Goal: Information Seeking & Learning: Find specific fact

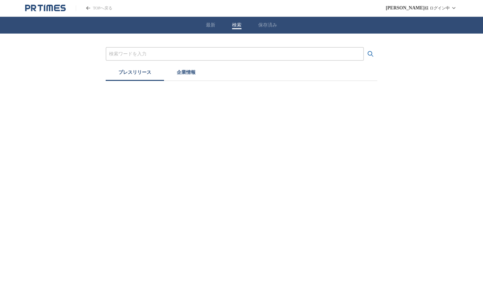
click at [239, 25] on button "検索" at bounding box center [236, 25] width 9 height 6
click at [219, 51] on input "プレスリリースおよび企業を検索する" at bounding box center [235, 53] width 252 height 7
type input "メディア試食会"
click at [186, 51] on input "メディア試食会" at bounding box center [235, 53] width 252 height 7
click at [364, 47] on button "検索する" at bounding box center [370, 53] width 13 height 13
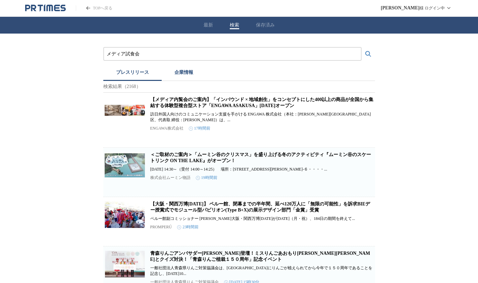
click at [185, 108] on link "【メディア内覧会のご案内】「インバウンド × 地域創生」をコンセプトにした400以上の商品が全国から集結する体験型複合型ストア「ENGAWA ASAKUSA」…" at bounding box center [261, 102] width 223 height 11
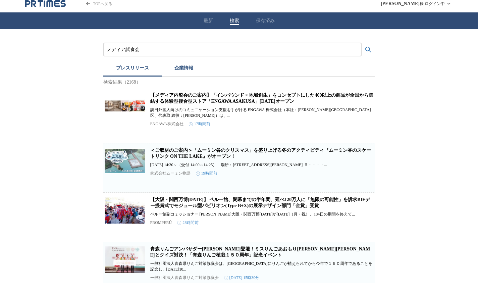
scroll to position [5, 0]
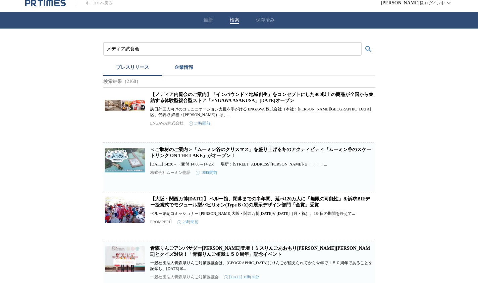
click at [220, 153] on link "＜ご取材のご案内＞「ムーミン谷のクリスマス」を盛り上げる冬のアクティビティ『ムーミン谷のスケートリンク ON THE LAKE』がオープン！" at bounding box center [260, 152] width 221 height 11
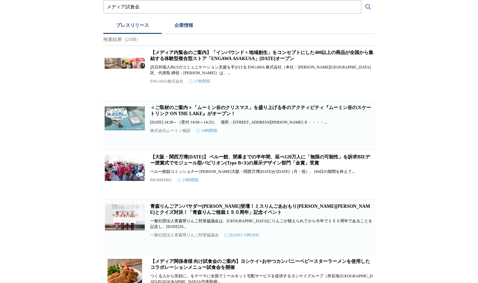
scroll to position [53, 0]
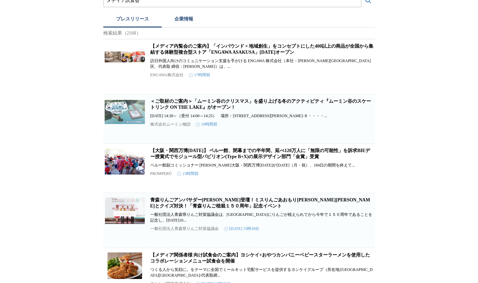
click at [175, 55] on link "【メディア内覧会のご案内】「インバウンド × 地域創生」をコンセプトにした400以上の商品が全国から集結する体験型複合型ストア「ENGAWA ASAKUSA」…" at bounding box center [261, 49] width 223 height 11
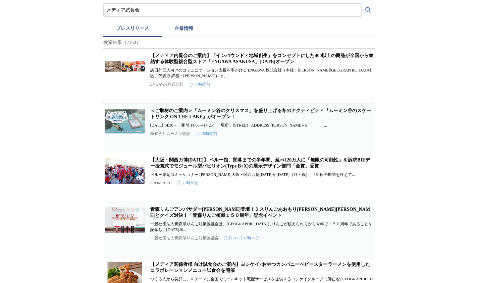
scroll to position [0, 0]
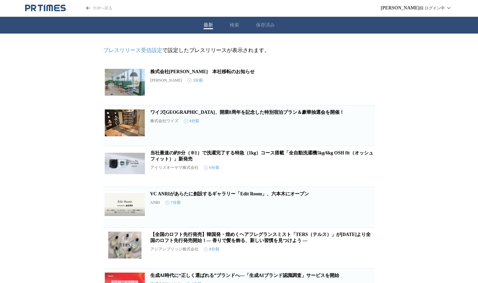
click at [210, 25] on button "最新" at bounding box center [208, 25] width 9 height 6
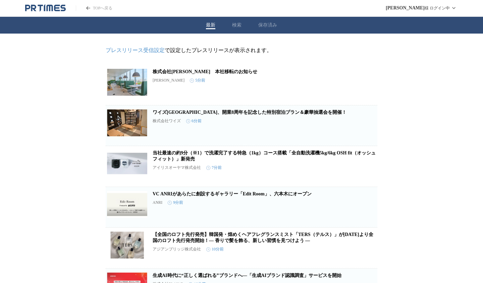
click at [232, 25] on button "検索" at bounding box center [236, 25] width 9 height 6
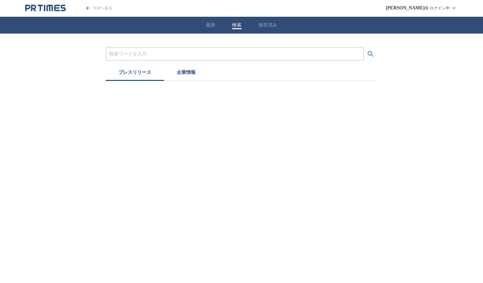
click at [232, 25] on button "検索" at bounding box center [236, 25] width 9 height 6
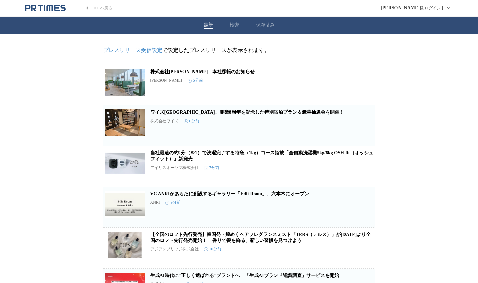
click at [209, 27] on button "最新" at bounding box center [208, 25] width 9 height 6
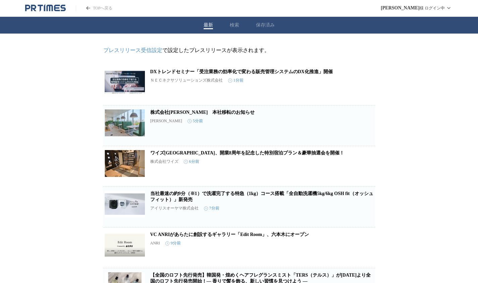
click at [154, 49] on link "プレスリリース受信設定" at bounding box center [132, 50] width 59 height 6
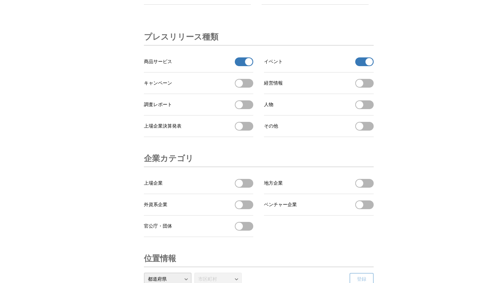
scroll to position [2105, 0]
click at [245, 66] on span "button" at bounding box center [248, 62] width 7 height 7
click at [366, 66] on span "button" at bounding box center [368, 62] width 7 height 7
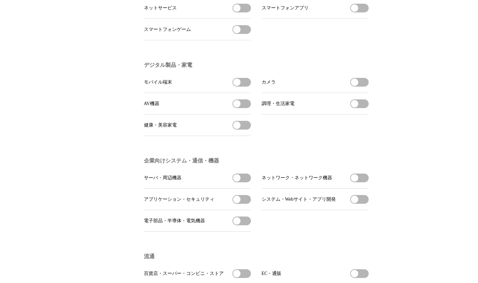
scroll to position [0, 0]
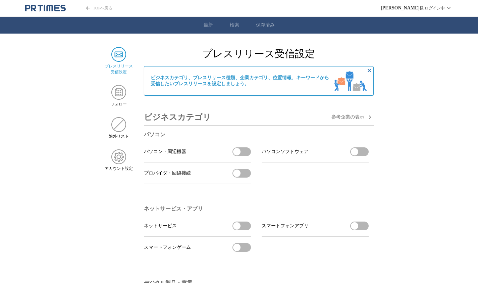
click at [198, 31] on ul "最新 検索 保存済み" at bounding box center [239, 25] width 478 height 17
click at [208, 25] on link "最新" at bounding box center [208, 25] width 9 height 6
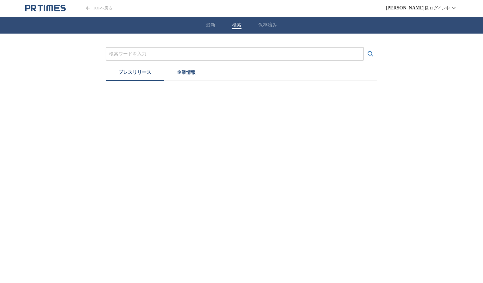
click at [237, 24] on button "検索" at bounding box center [236, 25] width 9 height 6
click at [268, 24] on button "保存済み" at bounding box center [267, 25] width 19 height 6
click at [236, 26] on button "検索" at bounding box center [236, 25] width 9 height 6
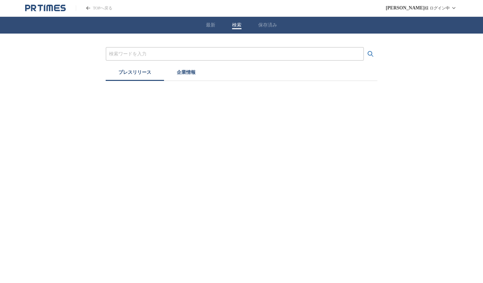
click at [236, 26] on button "検索" at bounding box center [236, 25] width 9 height 6
click at [183, 49] on div at bounding box center [235, 54] width 258 height 14
click at [161, 50] on input "プレスリリースおよび企業を検索する" at bounding box center [235, 53] width 252 height 7
click at [141, 56] on input "試食会" at bounding box center [235, 53] width 252 height 7
click at [364, 47] on button "検索する" at bounding box center [370, 53] width 13 height 13
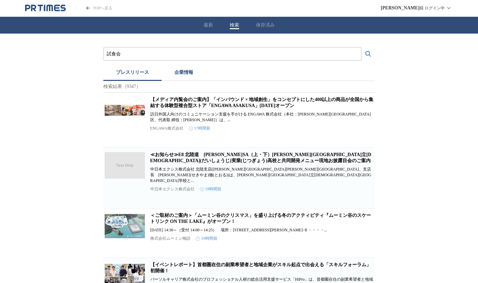
click at [179, 53] on input "試食会" at bounding box center [233, 53] width 252 height 7
type input "試"
type input "ｎ"
click at [362, 47] on button "検索する" at bounding box center [368, 53] width 13 height 13
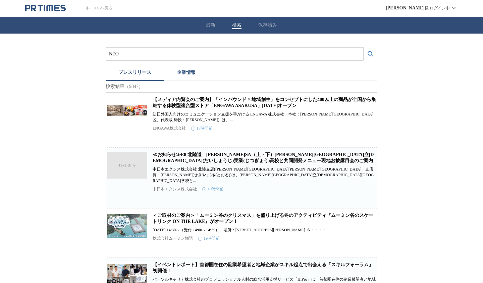
click at [364, 47] on button "検索する" at bounding box center [370, 53] width 13 height 13
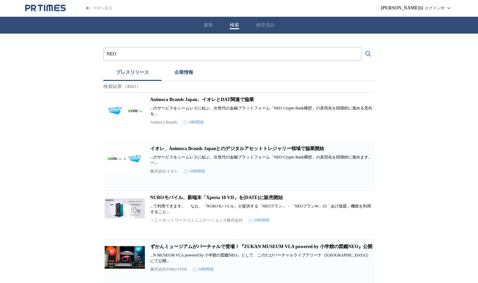
click at [141, 51] on input "NEO" at bounding box center [233, 53] width 252 height 7
type input "NEO NICE"
click at [362, 47] on button "検索する" at bounding box center [368, 53] width 13 height 13
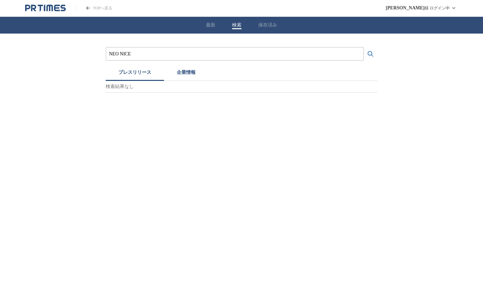
click at [364, 47] on button "検索する" at bounding box center [370, 53] width 13 height 13
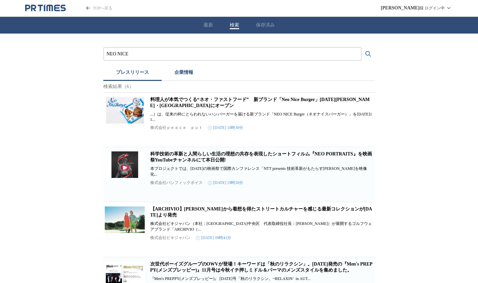
click at [203, 102] on link "料理人が本気でつくる“ネオ・ファストフード”　新ブランド「Neo Nice Burger」10月11日（土）渋谷・宮益坂にオープン" at bounding box center [260, 102] width 220 height 11
click at [175, 54] on input "NEO NICE" at bounding box center [233, 53] width 252 height 7
click at [362, 47] on button "検索する" at bounding box center [368, 53] width 13 height 13
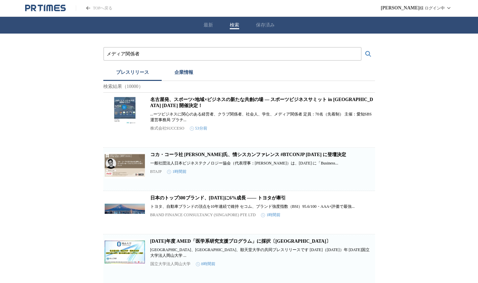
click at [156, 52] on input "メディア関係者" at bounding box center [233, 53] width 252 height 7
type input "メディア内覧会"
click at [362, 47] on button "検索する" at bounding box center [368, 53] width 13 height 13
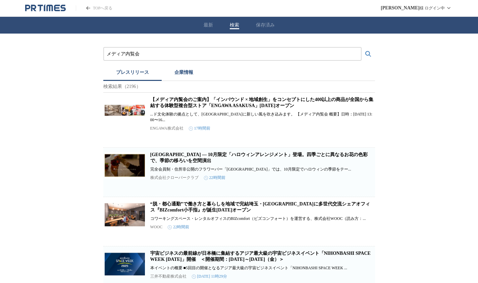
click at [160, 52] on input "メディア内覧会" at bounding box center [233, 53] width 252 height 7
click at [362, 47] on button "検索する" at bounding box center [368, 53] width 13 height 13
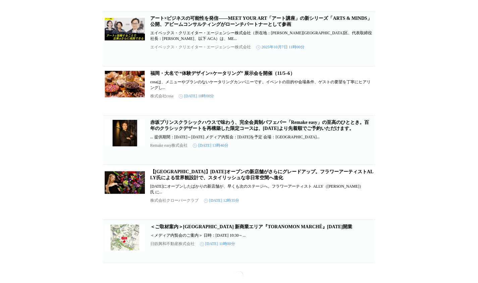
scroll to position [854, 0]
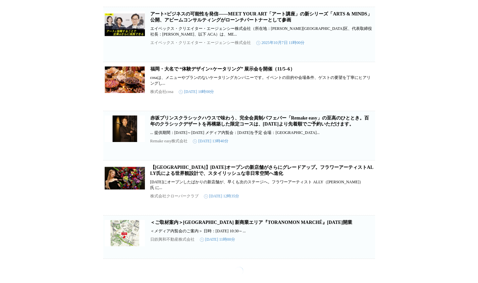
click at [243, 126] on link "赤坂プリンスクラシックハウスで味わう、完全会員制パフェバー「Remake easy」の至高のひととき。百年のクラシックデザートを再構築した限定コースは、10/…" at bounding box center [259, 120] width 219 height 11
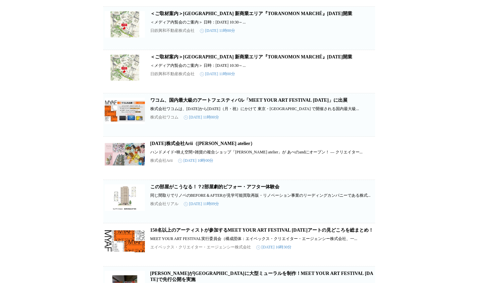
scroll to position [1054, 0]
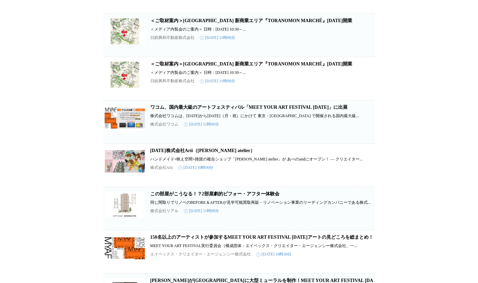
click at [87, 176] on div "メディア内覧会 プレスリリース 企業情報 検索結果（2196） 【メディア内覧会のご案内】「インバウンド × 地域創生」をコンセプトにした400以上の商品が全…" at bounding box center [239, 33] width 478 height 2108
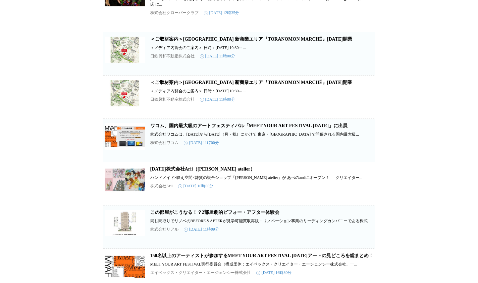
scroll to position [1036, 0]
click at [183, 42] on link "＜ご取材案内＞虎ノ門アルセアタワー 新商業エリア『TORANOMON MARCHÉ』2025年11月4日開業" at bounding box center [251, 39] width 202 height 5
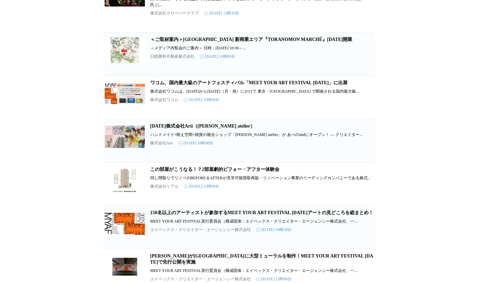
click at [413, 82] on div "メディア内覧会 プレスリリース 企業情報 検索結果（2196） 【メディア内覧会のご案内】「インバウンド × 地域創生」をコンセプトにした400以上の商品が全…" at bounding box center [239, 55] width 478 height 2114
click at [252, 43] on h2 "＜ご取材案内＞虎ノ門アルセアタワー 新商業エリア『TORANOMON MARCHÉ』2025年11月4日開業" at bounding box center [261, 40] width 223 height 6
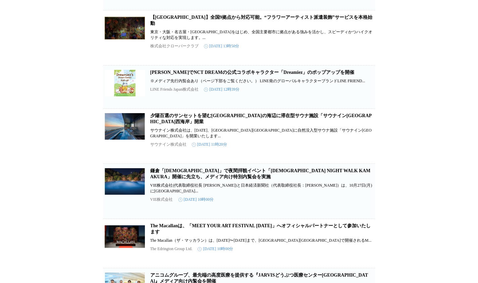
scroll to position [0, 0]
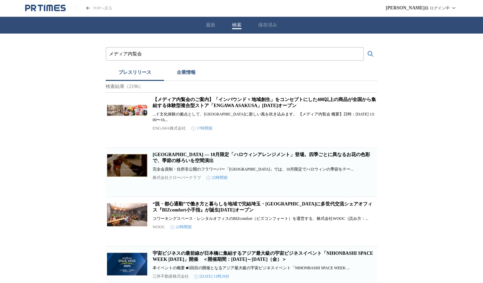
click at [265, 24] on button "保存済み" at bounding box center [267, 25] width 19 height 6
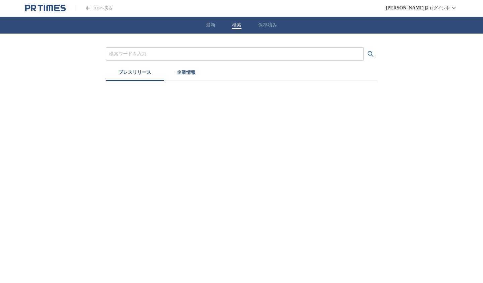
click at [235, 24] on button "検索" at bounding box center [236, 25] width 9 height 6
click at [159, 51] on input "プレスリリースおよび企業を検索する" at bounding box center [235, 53] width 252 height 7
click at [144, 54] on input "プレスリリースおよび企業を検索する" at bounding box center [235, 53] width 252 height 7
type input "メディア内覧会"
click at [364, 47] on button "検索する" at bounding box center [370, 53] width 13 height 13
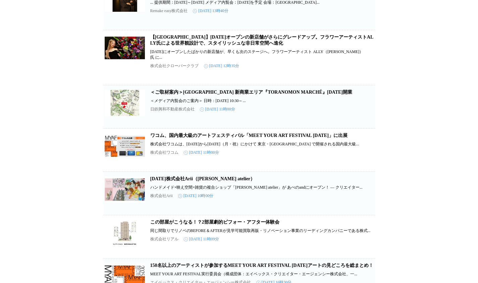
scroll to position [995, 0]
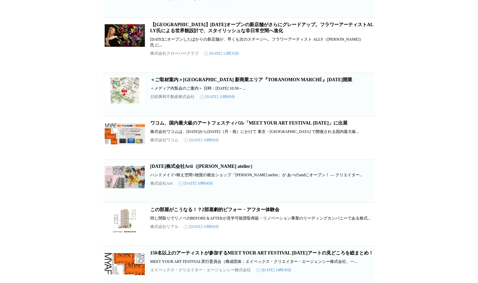
click at [198, 82] on link "＜ご取材案内＞虎ノ門アルセアタワー 新商業エリア『TORANOMON MARCHÉ』2025年11月4日開業" at bounding box center [251, 79] width 202 height 5
